Goal: Subscribe to service/newsletter

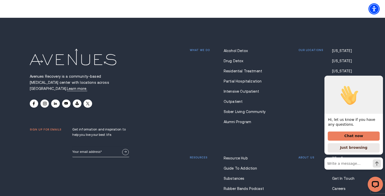
scroll to position [3775, 0]
click at [380, 74] on icon "Hide greeting" at bounding box center [379, 72] width 6 height 6
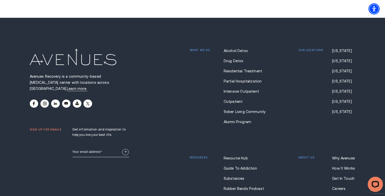
click at [85, 147] on input "Email" at bounding box center [100, 152] width 57 height 11
type input "j"
type input "[EMAIL_ADDRESS][DOMAIN_NAME]"
click at [143, 151] on div "Avenues Recovery is a community-based [MEDICAL_DATA] center with locations acro…" at bounding box center [192, 127] width 325 height 219
click at [127, 149] on button "Sign Up Now" at bounding box center [125, 152] width 7 height 6
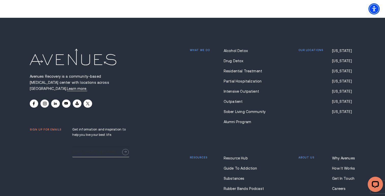
click at [77, 147] on input "[EMAIL_ADDRESS][DOMAIN_NAME]" at bounding box center [100, 152] width 57 height 11
click at [171, 101] on div "Avenues Recovery is a community-based [MEDICAL_DATA] center with locations acro…" at bounding box center [192, 127] width 325 height 219
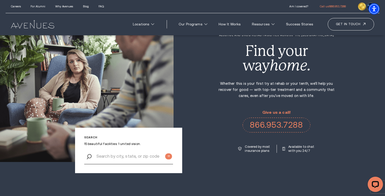
scroll to position [0, 0]
